Goal: Check status: Check status

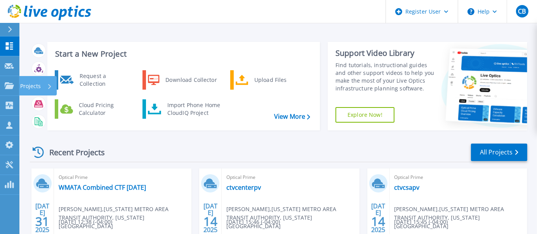
click at [30, 84] on p "Projects" at bounding box center [30, 86] width 21 height 20
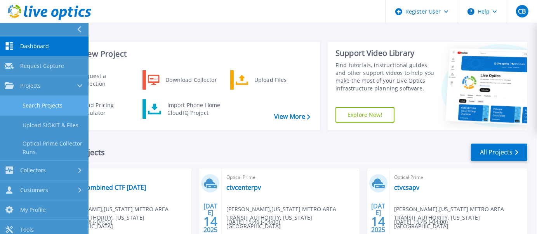
click at [50, 104] on link "Search Projects" at bounding box center [44, 106] width 88 height 20
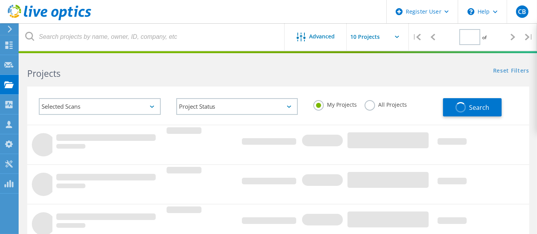
type input "1"
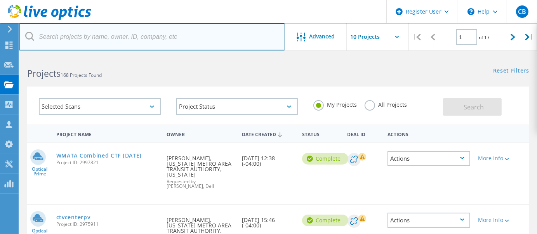
click at [78, 38] on input "text" at bounding box center [151, 36] width 265 height 27
paste input "2747825"
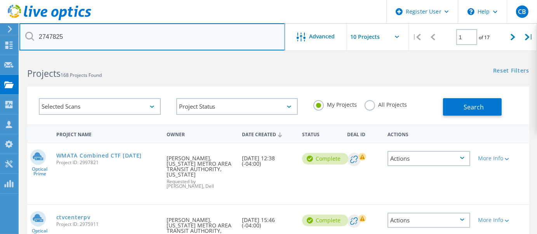
type input "2747825"
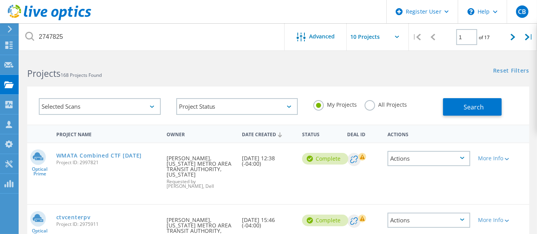
click at [372, 107] on label "All Projects" at bounding box center [385, 103] width 42 height 7
click at [0, 0] on input "All Projects" at bounding box center [0, 0] width 0 height 0
click at [483, 111] on button "Search" at bounding box center [472, 106] width 59 height 17
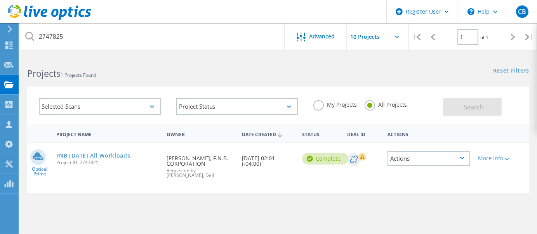
click at [90, 154] on link "FNB [DATE] All Workloads" at bounding box center [93, 155] width 74 height 5
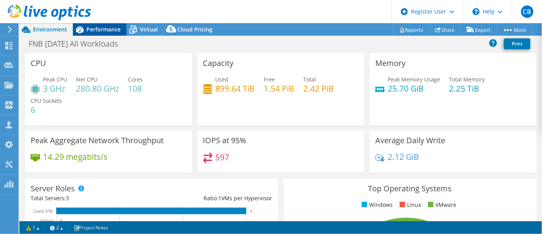
click at [106, 29] on span "Performance" at bounding box center [104, 29] width 34 height 7
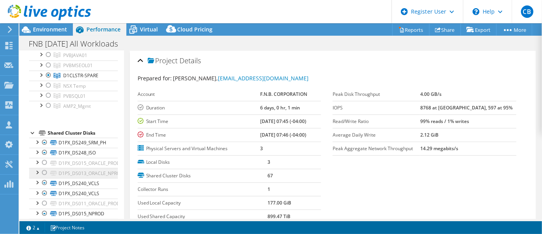
scroll to position [39, 0]
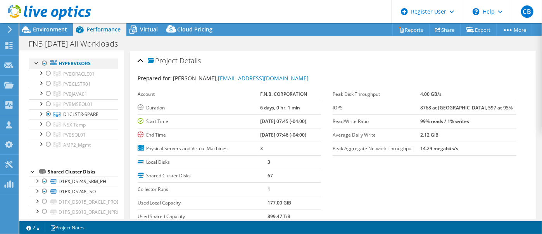
click at [44, 62] on div at bounding box center [45, 63] width 8 height 9
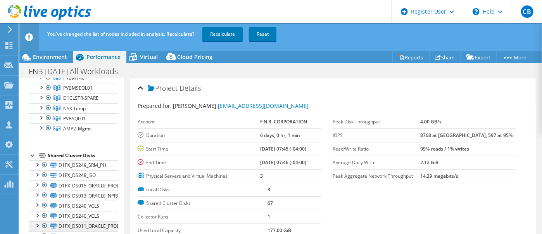
scroll to position [155, 0]
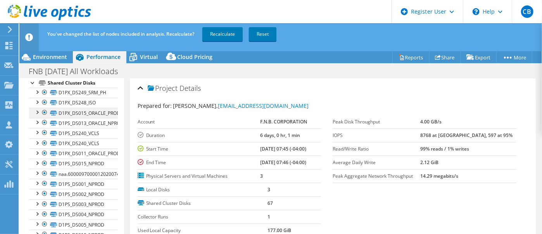
click at [45, 111] on div at bounding box center [45, 112] width 8 height 9
click at [43, 142] on div at bounding box center [45, 143] width 8 height 9
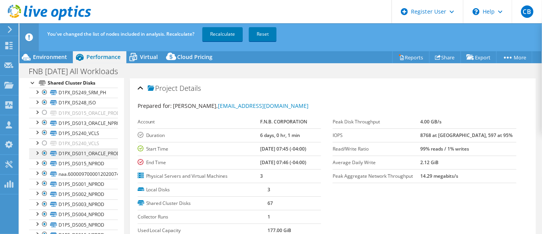
click at [44, 152] on div at bounding box center [45, 153] width 8 height 9
click at [44, 170] on div at bounding box center [45, 173] width 8 height 9
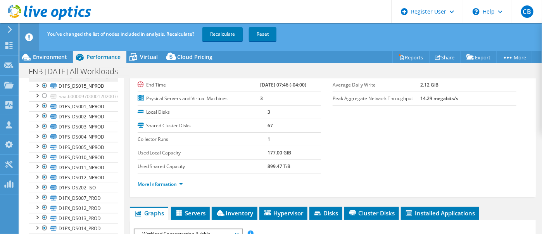
scroll to position [272, 0]
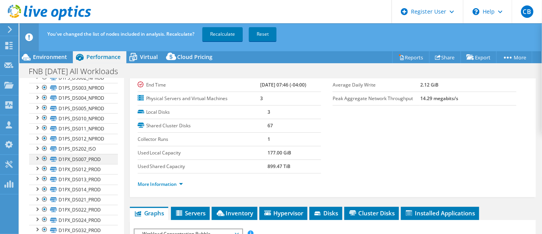
click at [44, 157] on div at bounding box center [45, 158] width 8 height 9
click at [44, 166] on div at bounding box center [45, 168] width 8 height 9
click at [44, 176] on div at bounding box center [45, 178] width 8 height 9
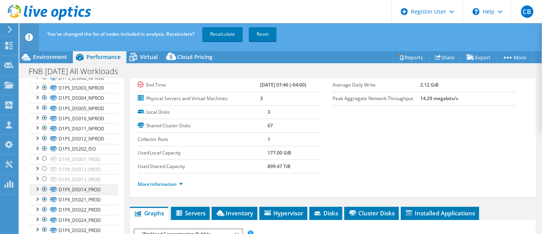
click at [44, 186] on div at bounding box center [45, 189] width 8 height 9
click at [44, 196] on div at bounding box center [45, 199] width 8 height 9
click at [44, 205] on div at bounding box center [45, 209] width 8 height 9
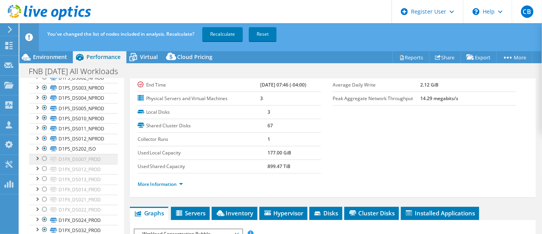
scroll to position [349, 0]
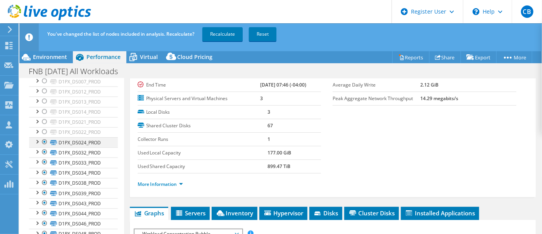
click at [43, 139] on div at bounding box center [45, 141] width 8 height 9
click at [44, 150] on div at bounding box center [45, 151] width 8 height 9
drag, startPoint x: 43, startPoint y: 159, endPoint x: 45, endPoint y: 165, distance: 5.3
click at [43, 160] on div at bounding box center [45, 162] width 8 height 9
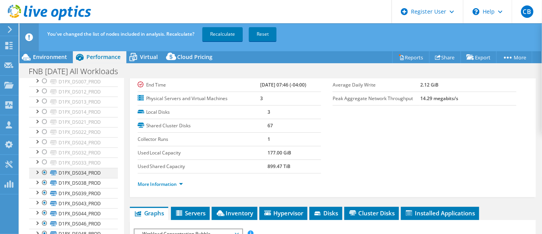
click at [44, 169] on div at bounding box center [45, 172] width 8 height 9
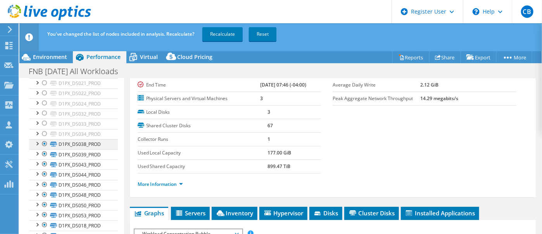
click at [44, 142] on div at bounding box center [45, 143] width 8 height 9
click at [43, 152] on div at bounding box center [45, 153] width 8 height 9
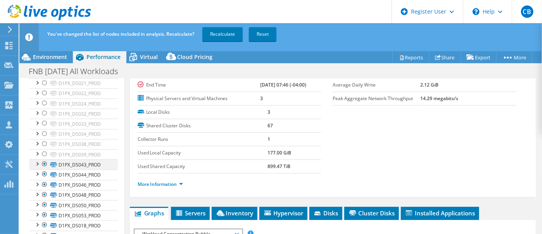
click at [44, 159] on div at bounding box center [45, 163] width 8 height 9
click at [44, 171] on div at bounding box center [45, 174] width 8 height 9
click at [44, 183] on div at bounding box center [45, 184] width 8 height 9
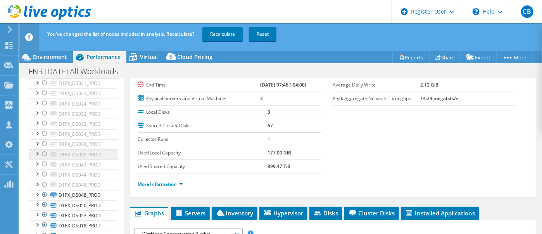
scroll to position [466, 0]
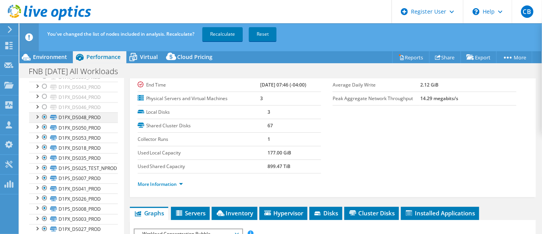
click at [43, 114] on div at bounding box center [45, 117] width 8 height 9
click at [44, 124] on div at bounding box center [45, 127] width 8 height 9
click at [44, 134] on div at bounding box center [45, 137] width 8 height 9
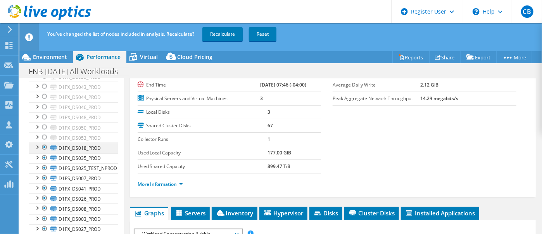
click at [44, 144] on div at bounding box center [45, 147] width 8 height 9
click at [44, 154] on div at bounding box center [45, 157] width 8 height 9
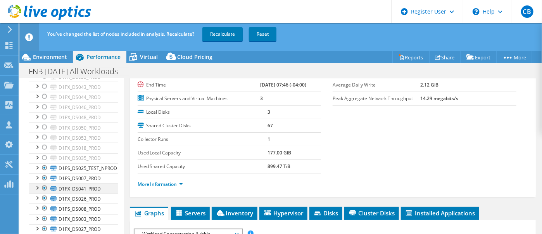
click at [44, 184] on div at bounding box center [45, 188] width 8 height 9
click at [44, 194] on div at bounding box center [45, 198] width 8 height 9
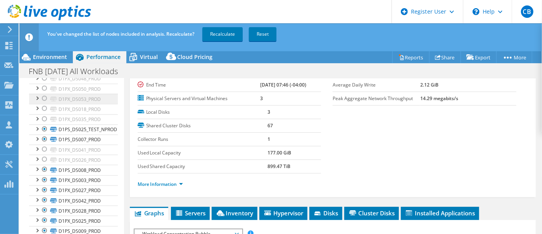
scroll to position [543, 0]
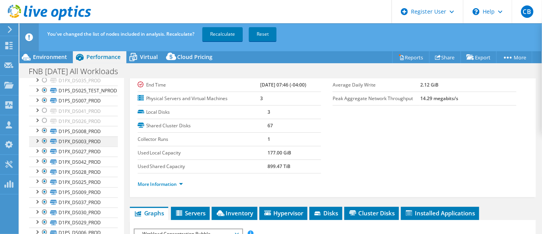
click at [43, 137] on div at bounding box center [45, 141] width 8 height 9
click at [44, 147] on div at bounding box center [45, 151] width 8 height 9
click at [45, 157] on div at bounding box center [45, 161] width 8 height 9
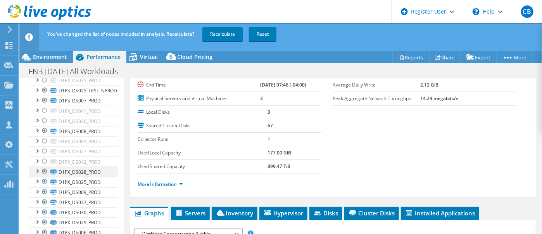
click at [45, 167] on div at bounding box center [45, 171] width 8 height 9
click at [43, 178] on div at bounding box center [45, 181] width 8 height 9
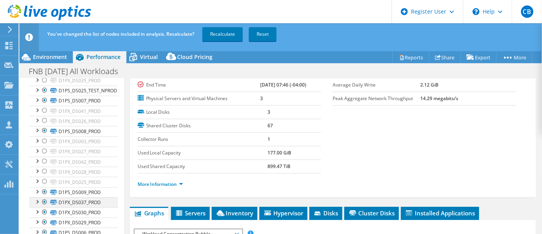
click at [42, 198] on div at bounding box center [45, 201] width 8 height 9
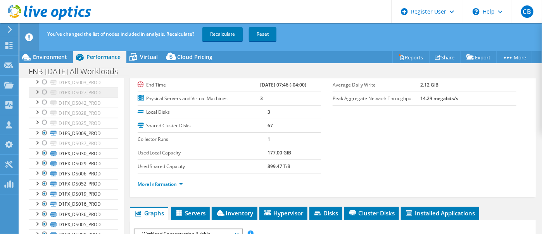
scroll to position [621, 0]
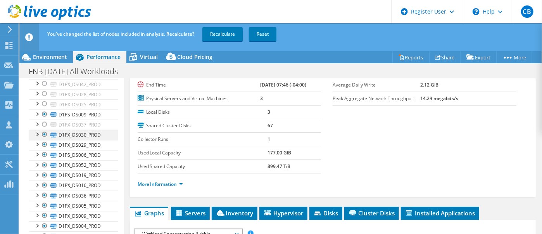
click at [43, 130] on div at bounding box center [45, 134] width 8 height 9
click at [44, 140] on div at bounding box center [45, 144] width 8 height 9
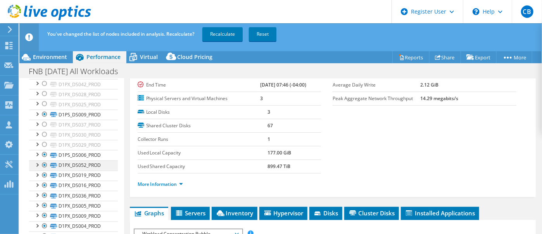
click at [44, 161] on div at bounding box center [45, 165] width 8 height 9
click at [43, 171] on div at bounding box center [45, 175] width 8 height 9
click at [43, 181] on div at bounding box center [45, 185] width 8 height 9
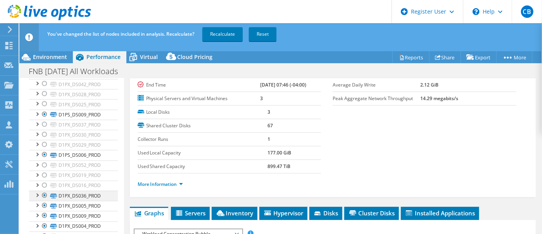
click at [44, 191] on div at bounding box center [45, 195] width 8 height 9
click at [44, 201] on div at bounding box center [45, 205] width 8 height 9
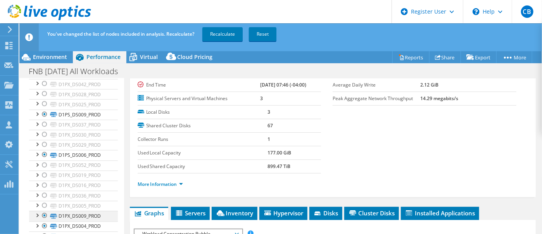
click at [44, 211] on div at bounding box center [45, 215] width 8 height 9
click at [45, 222] on div at bounding box center [45, 226] width 8 height 9
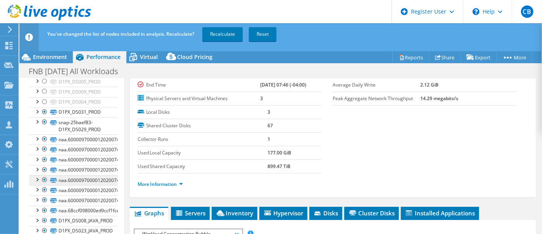
scroll to position [737, 0]
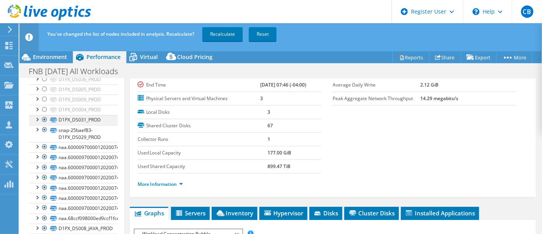
click at [44, 115] on div at bounding box center [45, 119] width 8 height 9
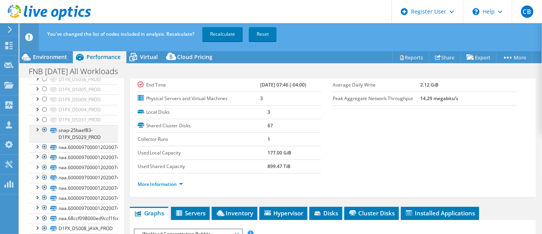
click at [45, 125] on div at bounding box center [45, 129] width 8 height 9
click at [38, 142] on div at bounding box center [37, 146] width 8 height 8
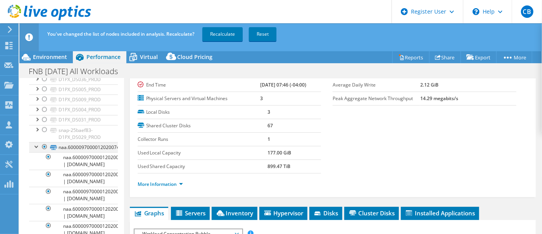
click at [38, 142] on div at bounding box center [37, 146] width 8 height 8
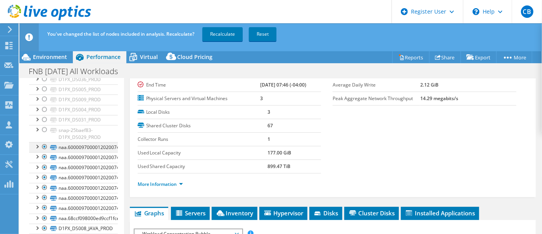
click at [38, 142] on div at bounding box center [37, 146] width 8 height 8
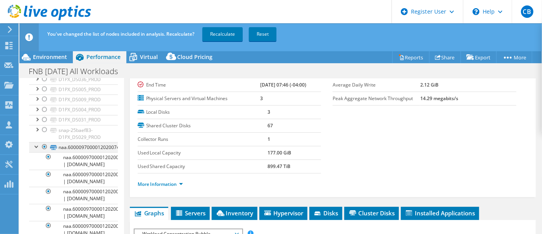
click at [38, 142] on div at bounding box center [37, 146] width 8 height 8
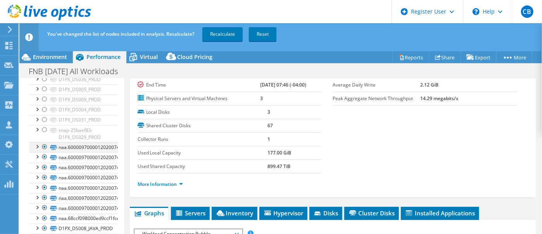
click at [44, 142] on div at bounding box center [45, 146] width 8 height 9
click at [44, 152] on div at bounding box center [45, 156] width 8 height 9
drag, startPoint x: 43, startPoint y: 160, endPoint x: 43, endPoint y: 169, distance: 8.5
click at [43, 163] on div at bounding box center [45, 167] width 8 height 9
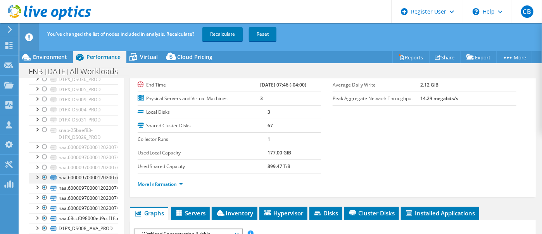
click at [43, 173] on div at bounding box center [45, 177] width 8 height 9
click at [43, 184] on div at bounding box center [45, 187] width 8 height 9
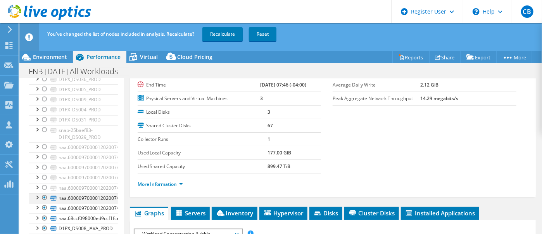
drag, startPoint x: 43, startPoint y: 189, endPoint x: 43, endPoint y: 195, distance: 6.2
click at [43, 193] on div at bounding box center [45, 197] width 8 height 9
click at [44, 203] on div at bounding box center [45, 207] width 8 height 9
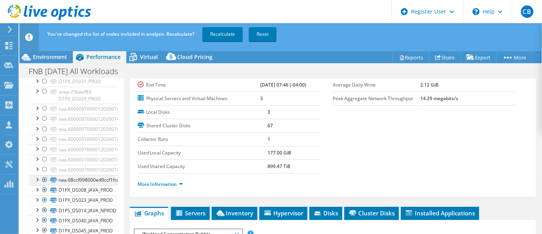
click at [44, 175] on div at bounding box center [45, 179] width 8 height 9
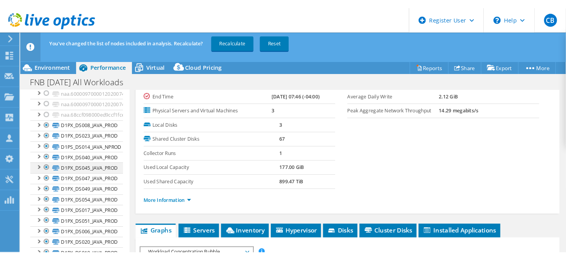
scroll to position [854, 0]
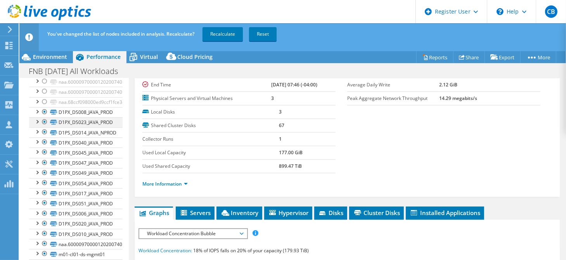
drag, startPoint x: 43, startPoint y: 105, endPoint x: 45, endPoint y: 121, distance: 16.0
click at [43, 107] on div at bounding box center [45, 111] width 8 height 9
click at [45, 118] on div at bounding box center [45, 122] width 8 height 9
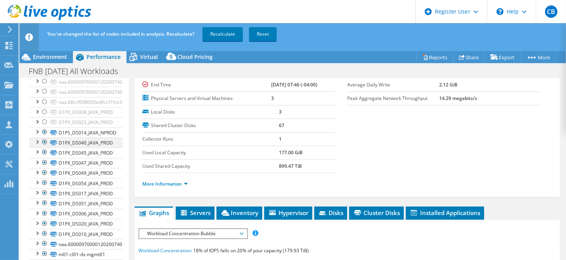
click at [45, 138] on div at bounding box center [45, 142] width 8 height 9
click at [44, 148] on div at bounding box center [45, 152] width 8 height 9
click at [44, 158] on div at bounding box center [45, 162] width 8 height 9
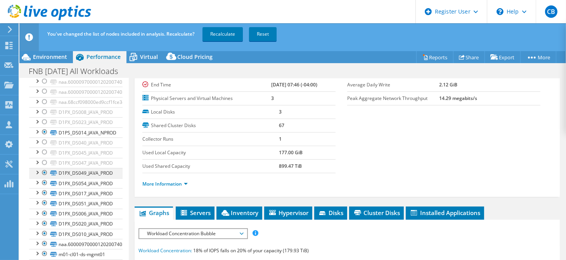
click at [44, 168] on div at bounding box center [45, 172] width 8 height 9
click at [44, 178] on div at bounding box center [45, 182] width 8 height 9
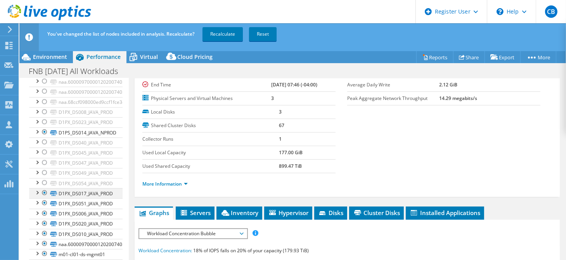
click at [44, 189] on div at bounding box center [45, 193] width 8 height 9
click at [44, 199] on div at bounding box center [45, 203] width 8 height 9
drag, startPoint x: 44, startPoint y: 205, endPoint x: 43, endPoint y: 215, distance: 9.4
click at [44, 209] on div at bounding box center [45, 213] width 8 height 9
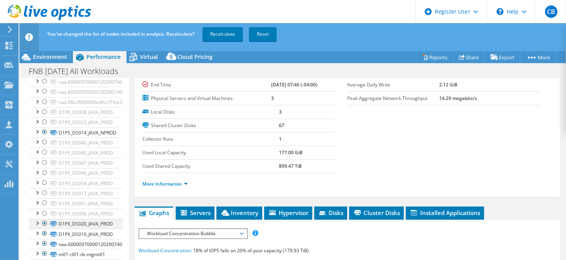
click at [42, 219] on div at bounding box center [45, 223] width 8 height 9
click at [45, 229] on div at bounding box center [45, 233] width 8 height 9
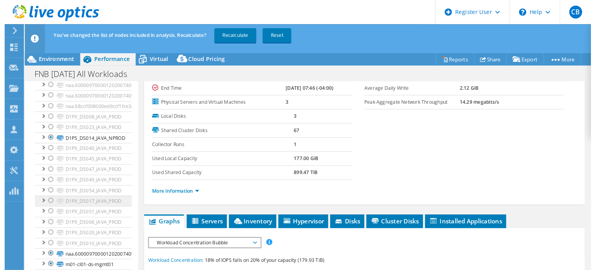
scroll to position [883, 0]
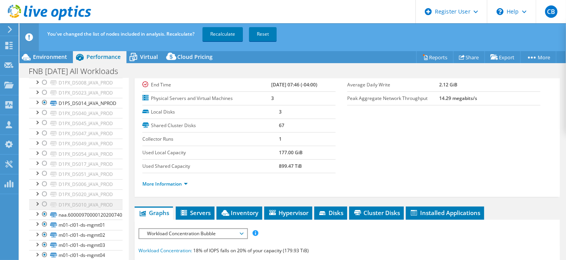
drag, startPoint x: 44, startPoint y: 208, endPoint x: 44, endPoint y: 198, distance: 9.3
click at [44, 210] on div at bounding box center [45, 214] width 8 height 9
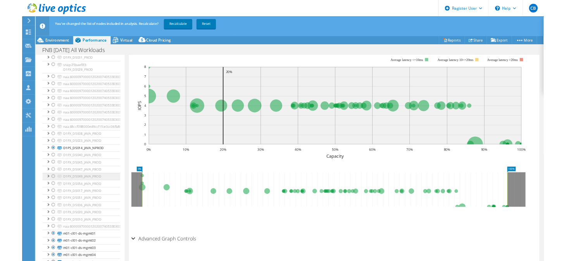
scroll to position [779, 0]
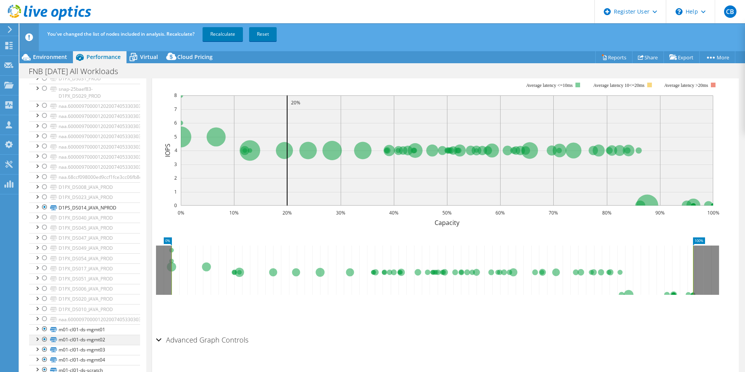
drag, startPoint x: 44, startPoint y: 329, endPoint x: 46, endPoint y: 337, distance: 8.5
click at [44, 234] on div at bounding box center [45, 328] width 8 height 9
click at [44, 234] on div at bounding box center [45, 339] width 8 height 9
click at [45, 234] on div at bounding box center [45, 349] width 8 height 9
click at [45, 234] on div at bounding box center [45, 359] width 8 height 9
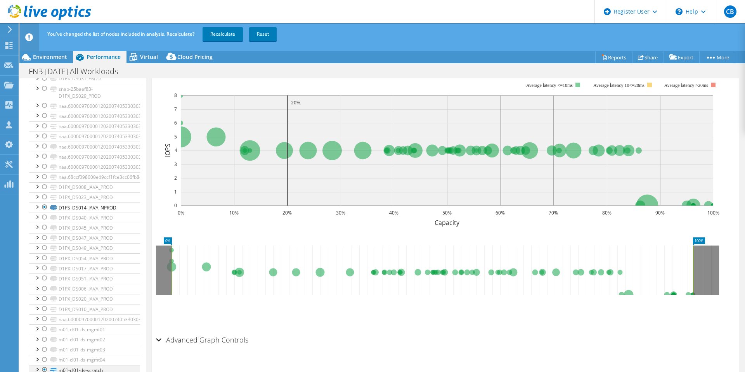
click at [45, 234] on div at bounding box center [45, 369] width 8 height 9
click at [223, 36] on link "Recalculate" at bounding box center [223, 34] width 40 height 14
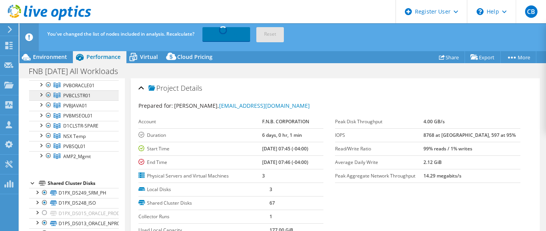
scroll to position [78, 0]
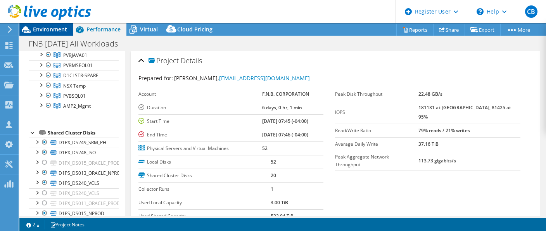
click at [42, 29] on span "Environment" at bounding box center [50, 29] width 34 height 7
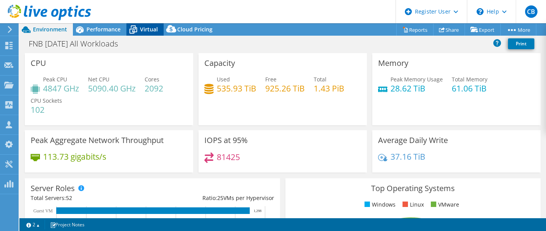
click at [151, 29] on span "Virtual" at bounding box center [149, 29] width 18 height 7
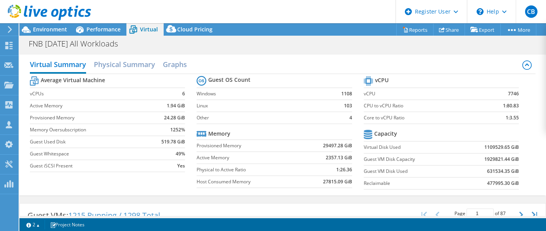
scroll to position [116, 0]
click at [45, 27] on span "Environment" at bounding box center [50, 29] width 34 height 7
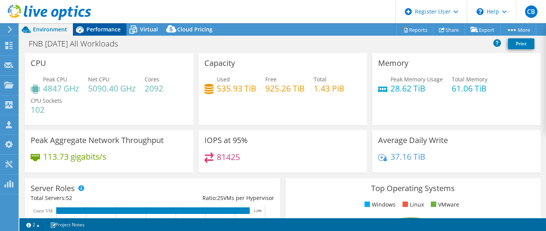
click at [96, 26] on span "Performance" at bounding box center [104, 29] width 34 height 7
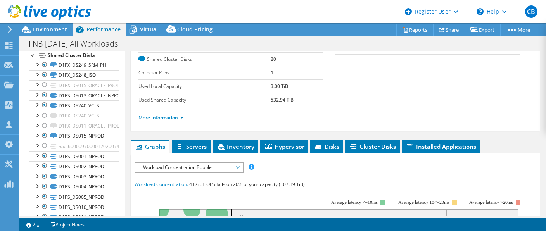
scroll to position [39, 0]
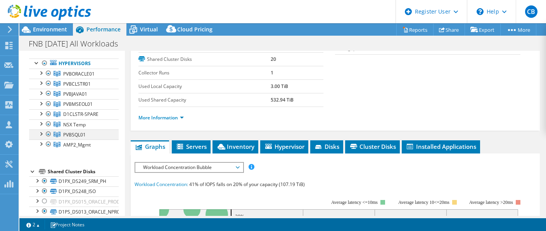
click at [41, 133] on div at bounding box center [41, 134] width 8 height 8
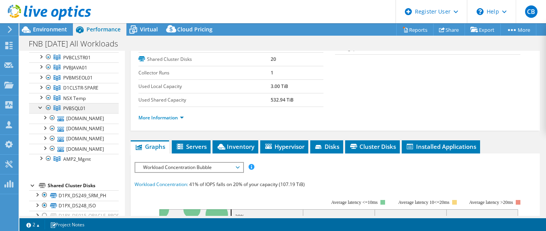
scroll to position [78, 0]
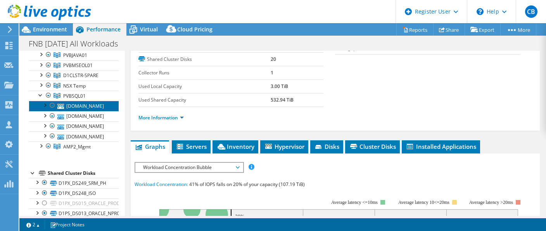
click at [77, 104] on link "[DOMAIN_NAME]" at bounding box center [74, 106] width 90 height 10
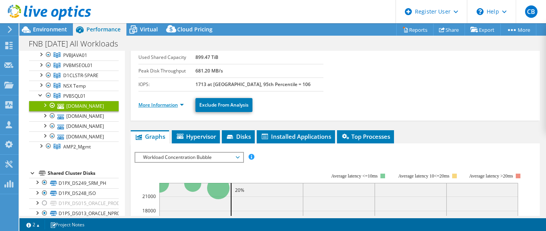
click at [181, 104] on link "More Information" at bounding box center [161, 105] width 45 height 7
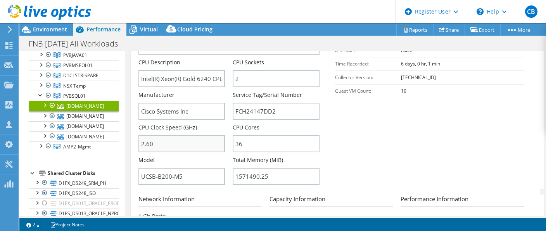
scroll to position [155, 0]
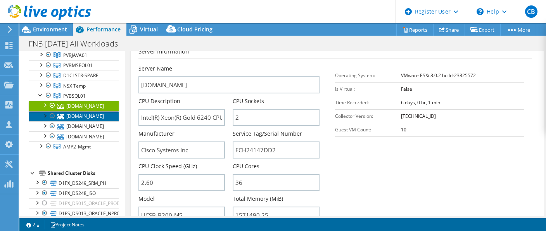
click at [98, 116] on link "[DOMAIN_NAME]" at bounding box center [74, 116] width 90 height 10
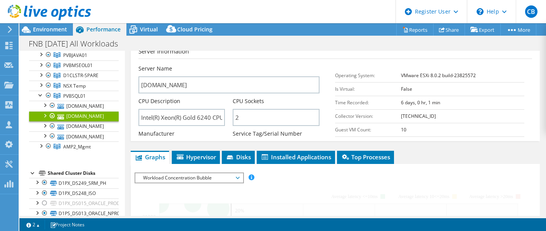
scroll to position [149, 0]
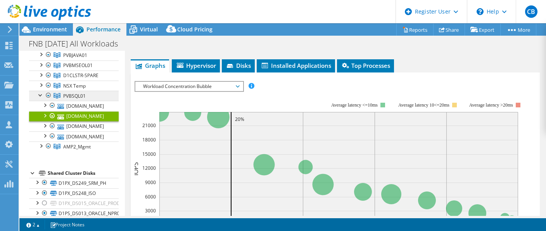
click at [76, 38] on span "PVBSQL01" at bounding box center [78, 35] width 31 height 7
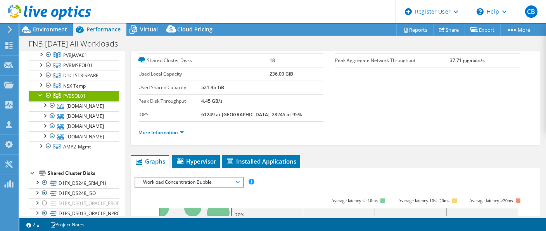
scroll to position [0, 0]
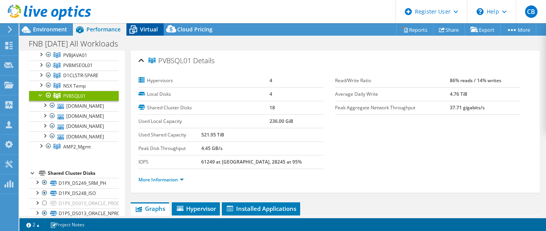
click at [149, 27] on span "Virtual" at bounding box center [149, 29] width 18 height 7
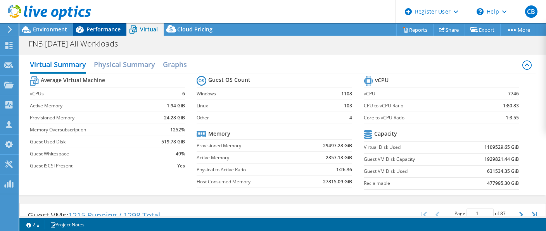
click at [102, 31] on span "Performance" at bounding box center [104, 29] width 34 height 7
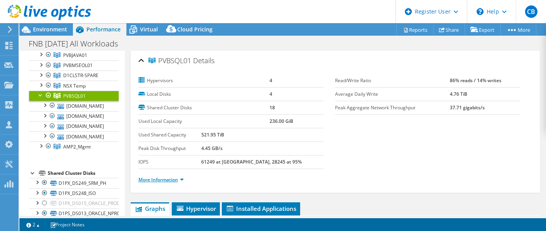
click at [182, 177] on link "More Information" at bounding box center [161, 180] width 45 height 7
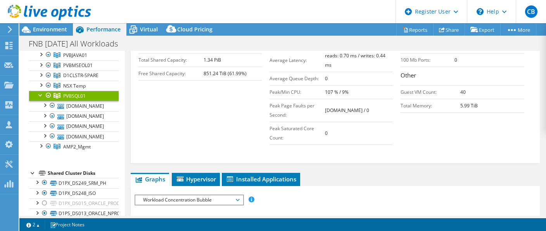
scroll to position [233, 0]
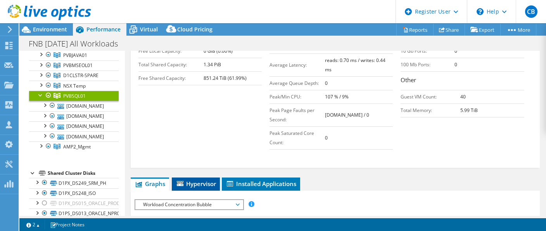
click at [204, 180] on span "Hypervisor" at bounding box center [196, 184] width 40 height 8
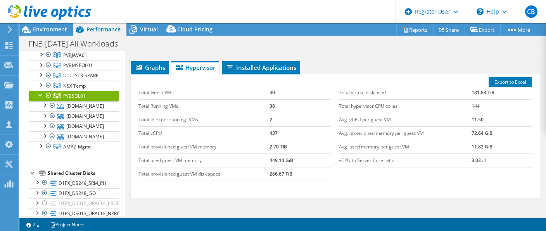
scroll to position [349, 0]
click at [85, 104] on link "[DOMAIN_NAME]" at bounding box center [74, 106] width 90 height 10
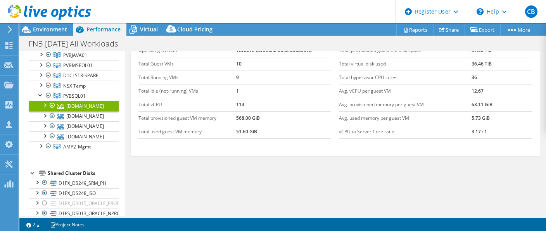
scroll to position [147, 0]
